Goal: Find specific page/section: Find specific page/section

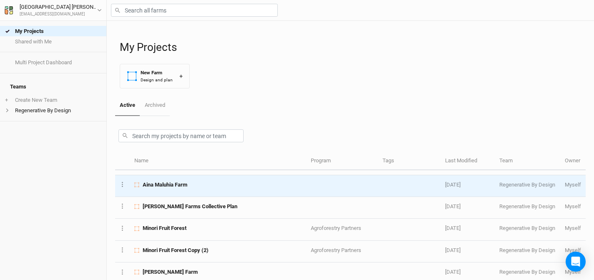
scroll to position [612, 0]
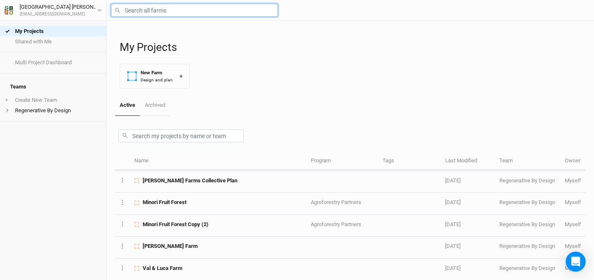
click at [211, 9] on input "text" at bounding box center [194, 10] width 167 height 13
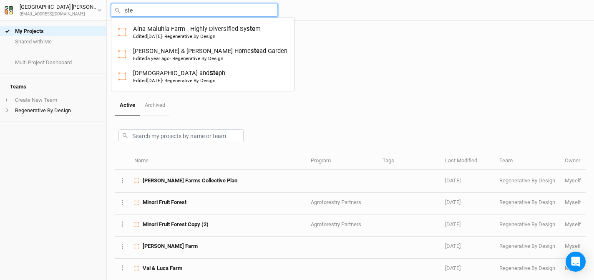
type input "step"
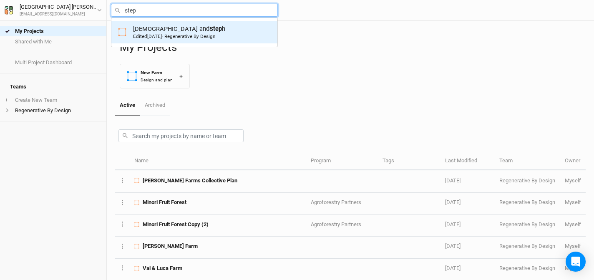
click at [166, 30] on div "[PERSON_NAME] and Step h Edited [DATE] · Regenerative By Design" at bounding box center [179, 32] width 92 height 15
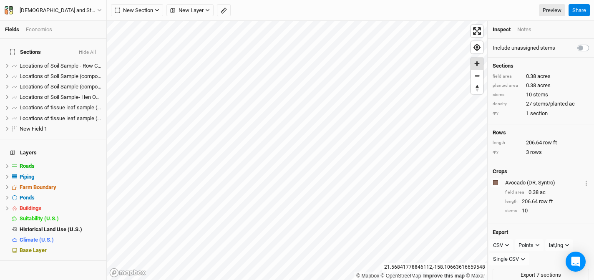
click at [476, 64] on span "Zoom in" at bounding box center [477, 64] width 12 height 12
click at [476, 63] on span "Zoom in" at bounding box center [477, 64] width 12 height 12
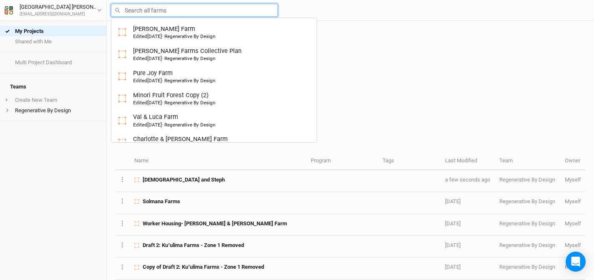
click at [165, 10] on input "text" at bounding box center [194, 10] width 167 height 13
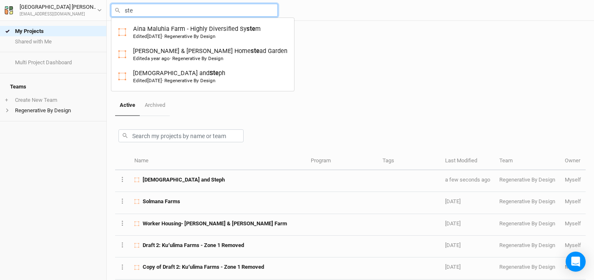
type input "ste"
click at [349, 77] on div "My Projects New Farm Design and plan +" at bounding box center [353, 58] width 466 height 74
